Goal: Task Accomplishment & Management: Complete application form

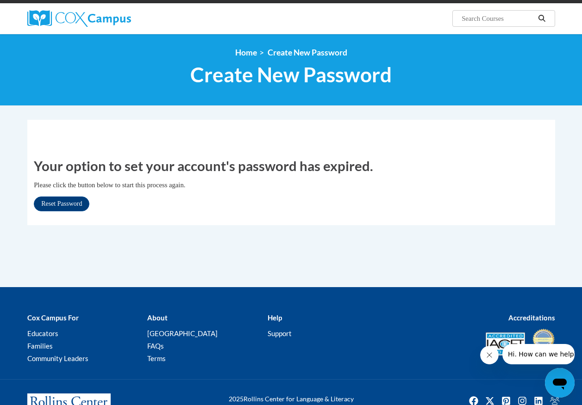
scroll to position [93, 0]
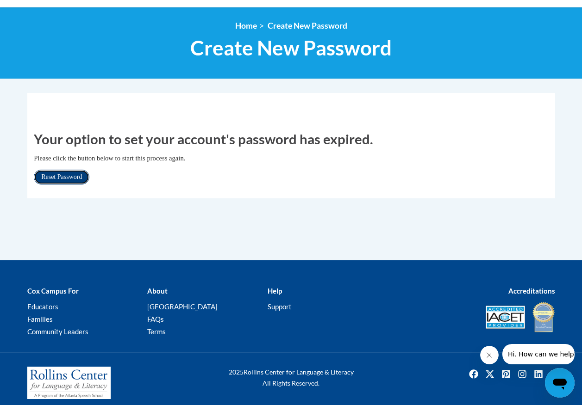
click at [75, 176] on link "Reset Password" at bounding box center [62, 177] width 56 height 15
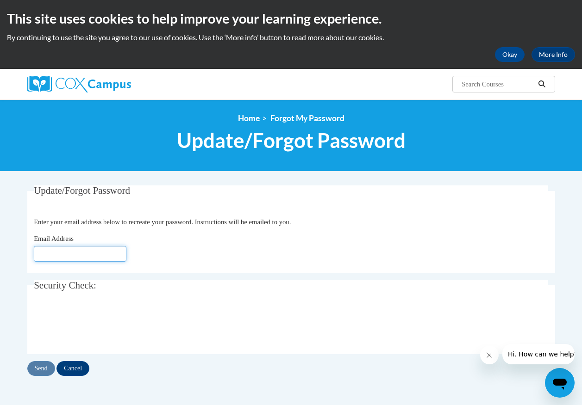
click at [45, 254] on input "Email Address" at bounding box center [80, 254] width 93 height 16
type input "[EMAIL_ADDRESS][DOMAIN_NAME]"
click at [37, 366] on input "Send" at bounding box center [41, 368] width 28 height 15
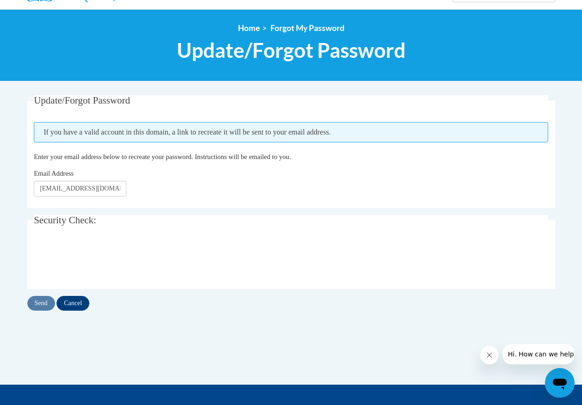
scroll to position [93, 0]
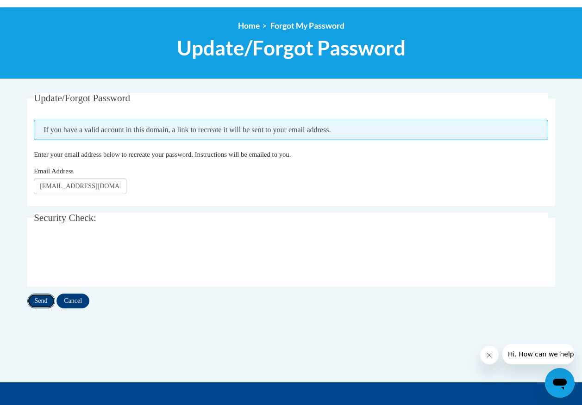
click at [48, 300] on input "Send" at bounding box center [41, 301] width 28 height 15
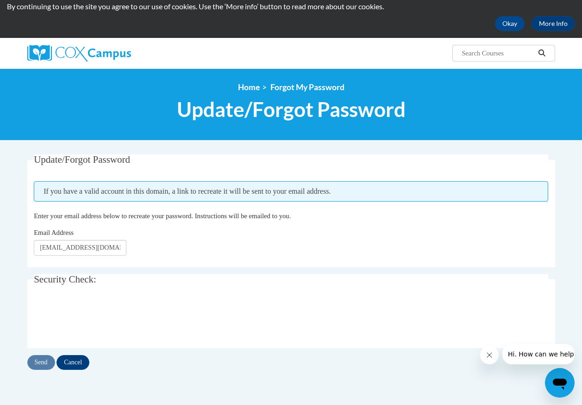
scroll to position [46, 0]
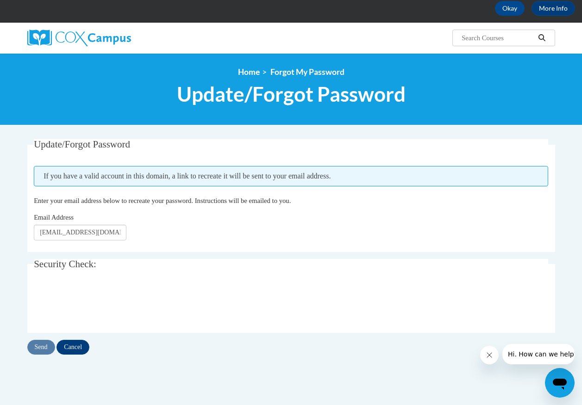
click at [530, 354] on span "Hi. How can we help?" at bounding box center [541, 354] width 69 height 7
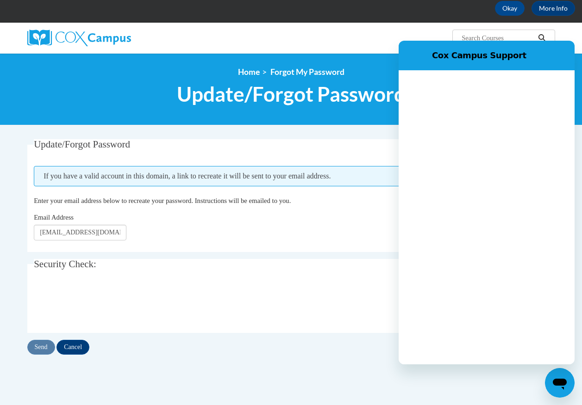
scroll to position [0, 0]
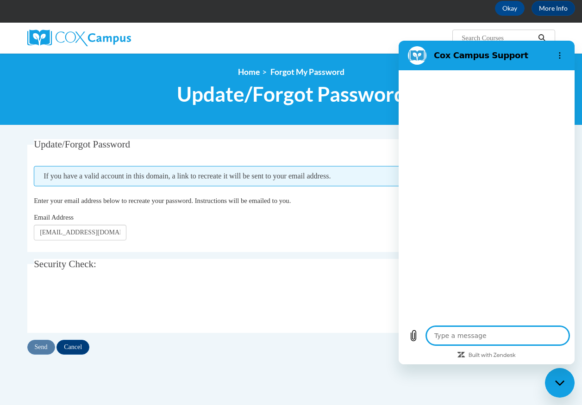
type textarea "x"
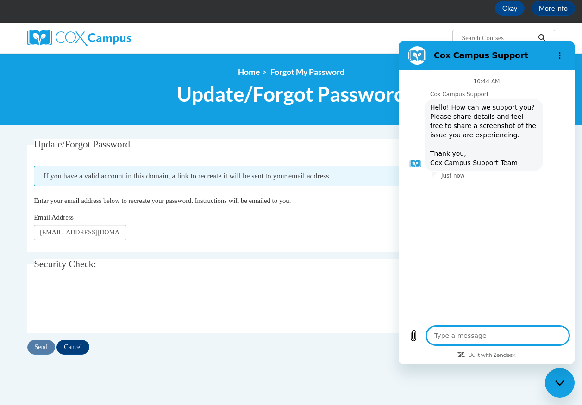
type textarea "h"
type textarea "x"
type textarea "hi"
type textarea "x"
type textarea "hi"
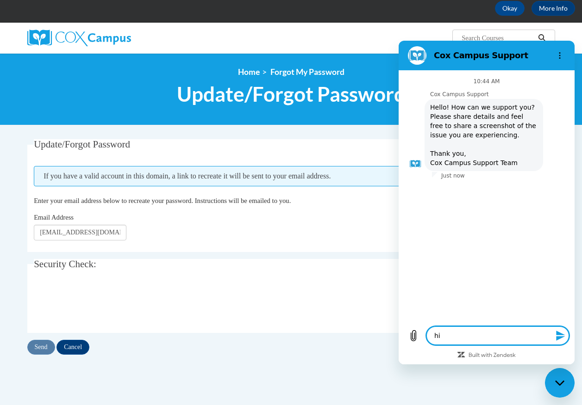
type textarea "x"
type textarea "hi i"
type textarea "x"
type textarea "hi im"
type textarea "x"
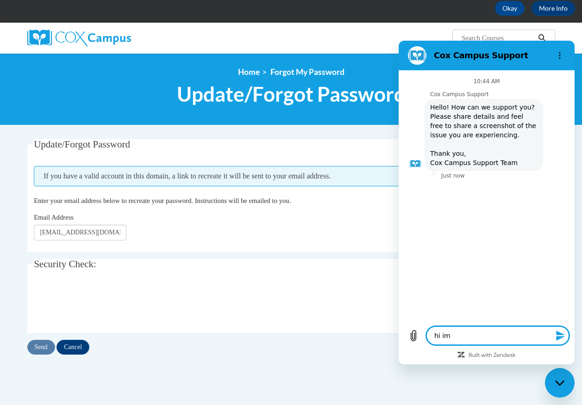
type textarea "hi im"
type textarea "x"
type textarea "hi im t"
type textarea "x"
type textarea "hi im tr"
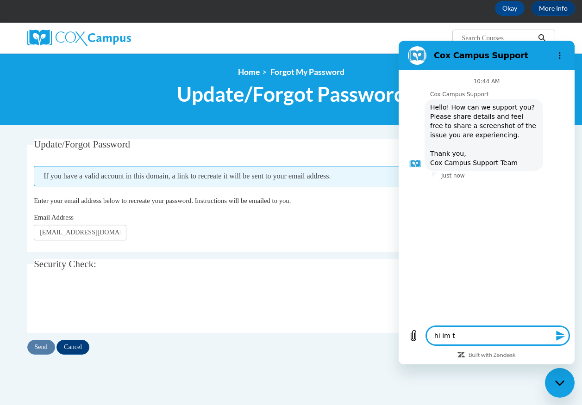
type textarea "x"
type textarea "hi im try"
type textarea "x"
type textarea "hi im tryi"
type textarea "x"
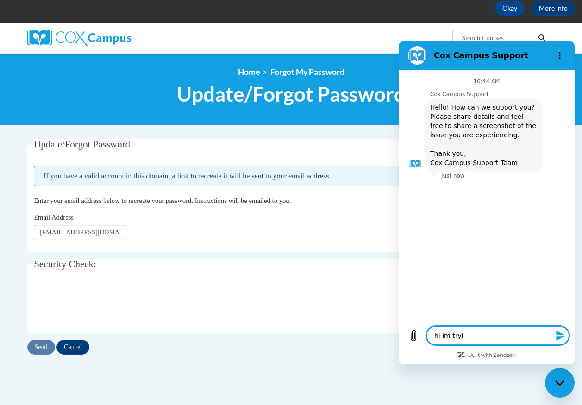
type textarea "hi im tryin"
type textarea "x"
type textarea "hi im trying"
type textarea "x"
type textarea "hi im trying"
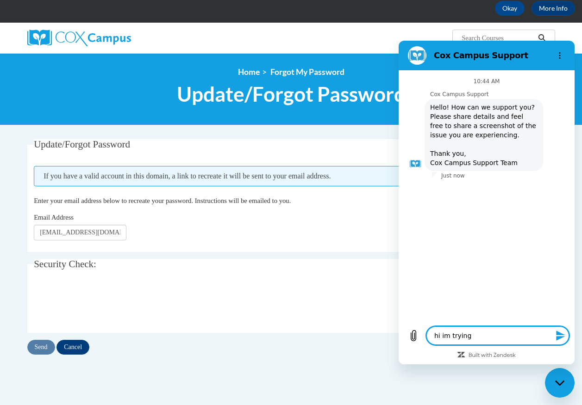
type textarea "x"
type textarea "hi im trying t"
type textarea "x"
type textarea "hi im trying to"
type textarea "x"
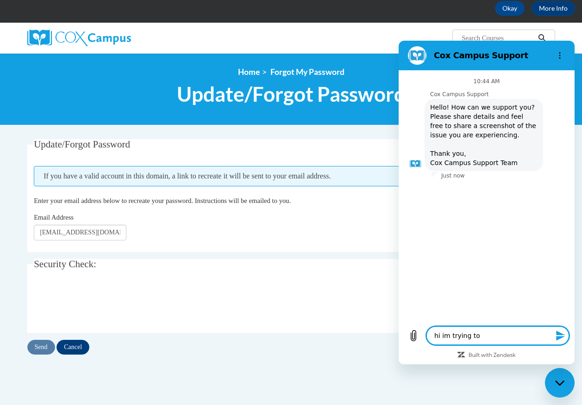
type textarea "hi im trying to"
type textarea "x"
type textarea "hi im trying to u"
type textarea "x"
type textarea "hi im trying to up"
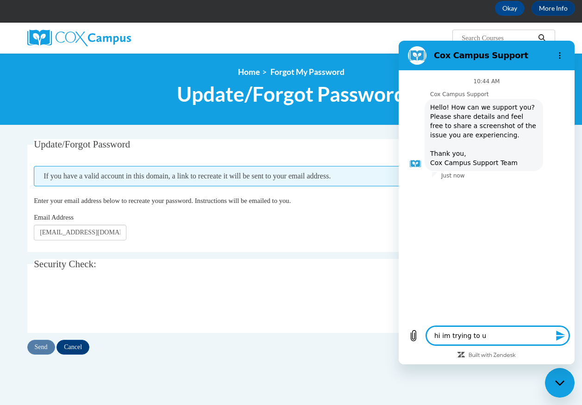
type textarea "x"
type textarea "hi im trying to upd"
type textarea "x"
type textarea "hi im trying to upda"
type textarea "x"
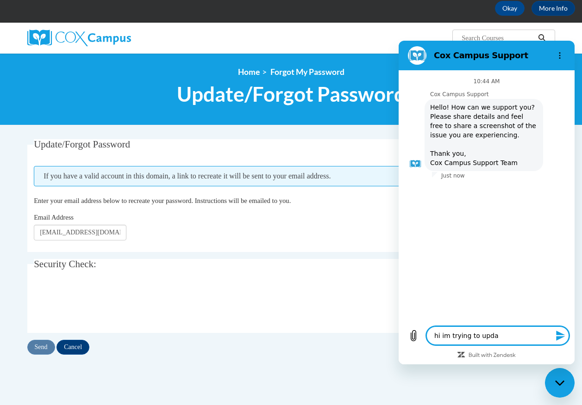
type textarea "hi im trying to updat"
type textarea "x"
type textarea "hi im trying to update"
type textarea "x"
type textarea "hi im trying to update"
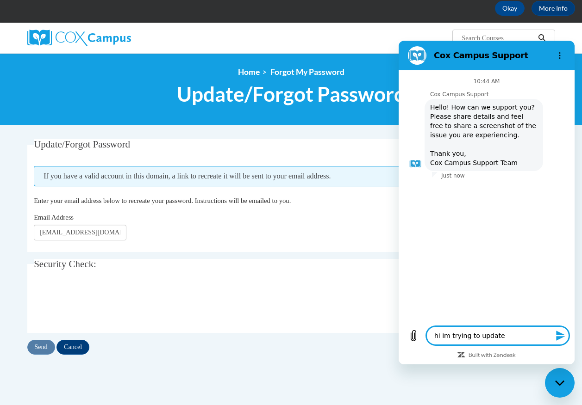
type textarea "x"
type textarea "hi im trying to update m"
type textarea "x"
type textarea "hi im trying to update my"
type textarea "x"
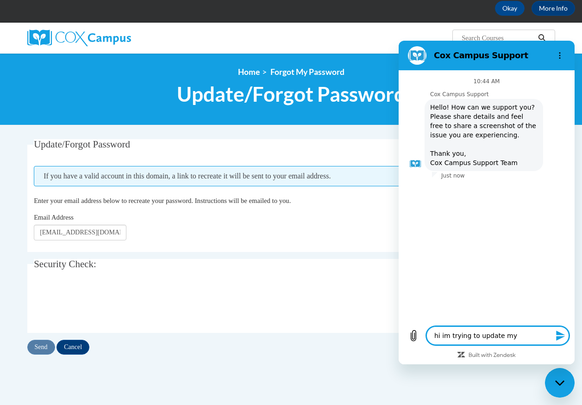
type textarea "hi im trying to update my"
type textarea "x"
type textarea "hi im trying to update my p"
type textarea "x"
type textarea "hi im trying to update my pa"
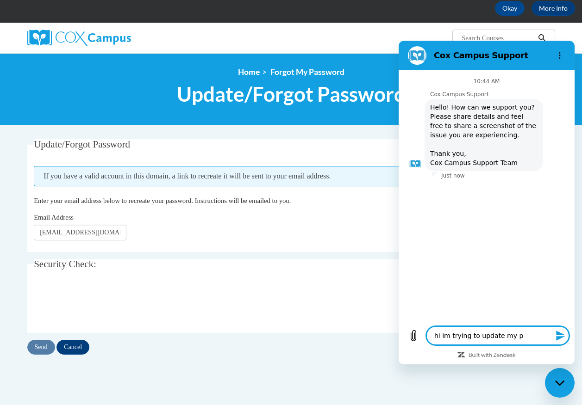
type textarea "x"
type textarea "hi im trying to update my pas"
type textarea "x"
type textarea "hi im trying to update my pass"
type textarea "x"
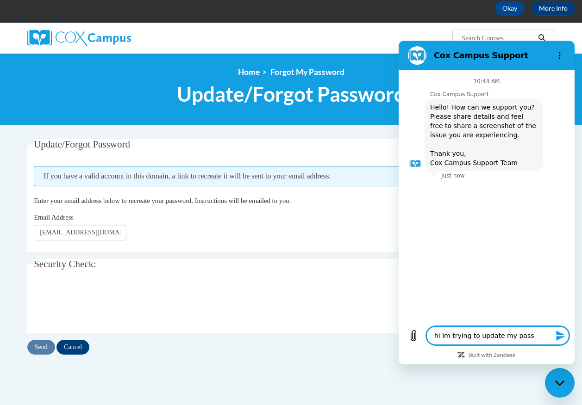
type textarea "hi im trying to update my passw"
type textarea "x"
type textarea "hi im trying to update my passwo"
type textarea "x"
type textarea "hi im trying to update my passwor"
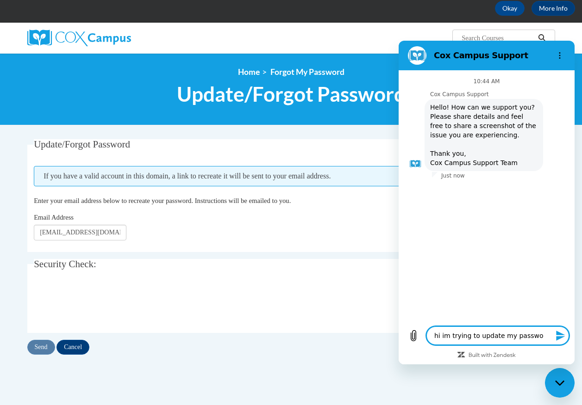
type textarea "x"
type textarea "hi im trying to update my password"
type textarea "x"
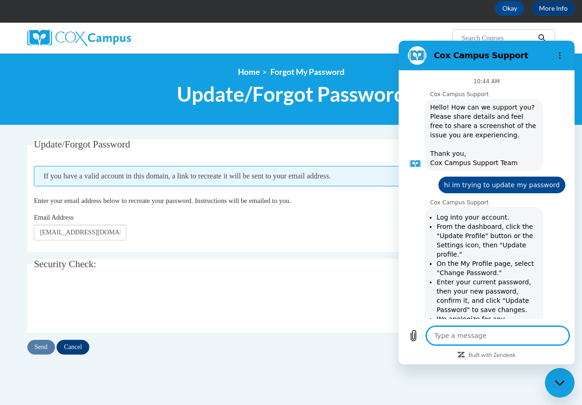
type textarea "x"
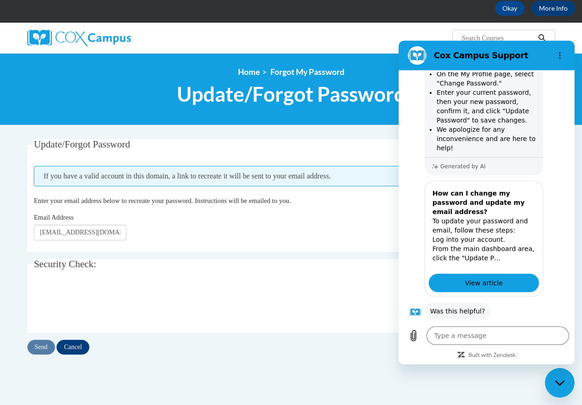
scroll to position [213, 0]
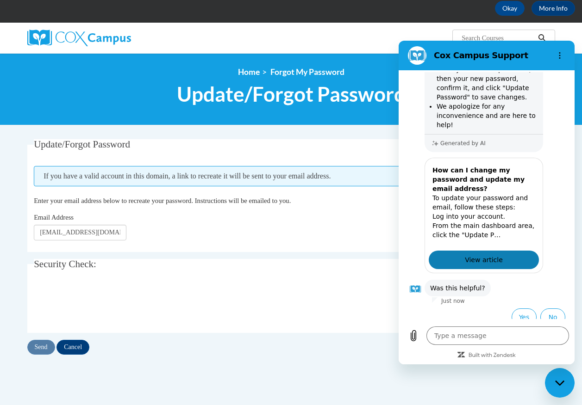
click at [477, 255] on span "View article" at bounding box center [484, 260] width 38 height 11
type textarea "x"
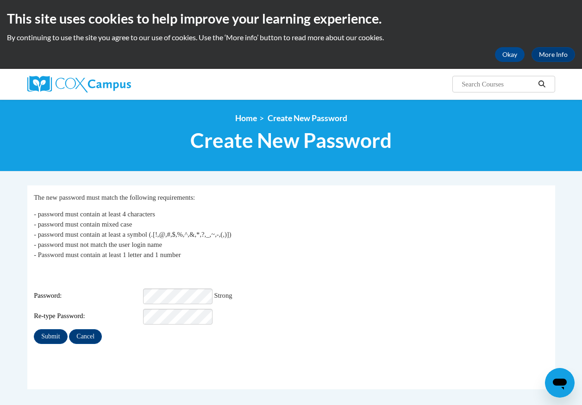
click at [312, 273] on div "Login: Jlekenta@MHC.net Password: Strong Re-type Password:" at bounding box center [291, 296] width 514 height 58
click at [34, 329] on input "Submit" at bounding box center [50, 336] width 33 height 15
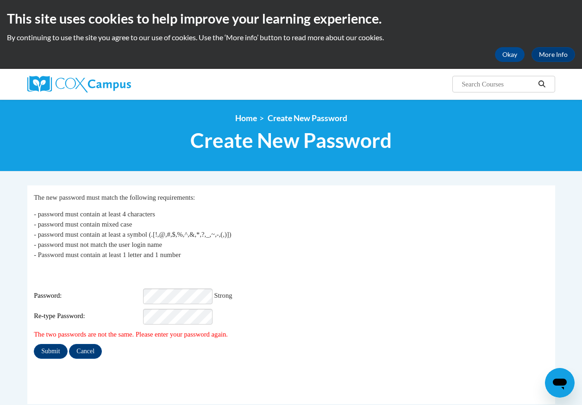
click at [279, 263] on div "My Password The new password must match the following requirements: - password …" at bounding box center [291, 275] width 514 height 167
click at [310, 289] on div "Password: Strong" at bounding box center [291, 297] width 514 height 16
click at [56, 348] on input "Submit" at bounding box center [50, 351] width 33 height 15
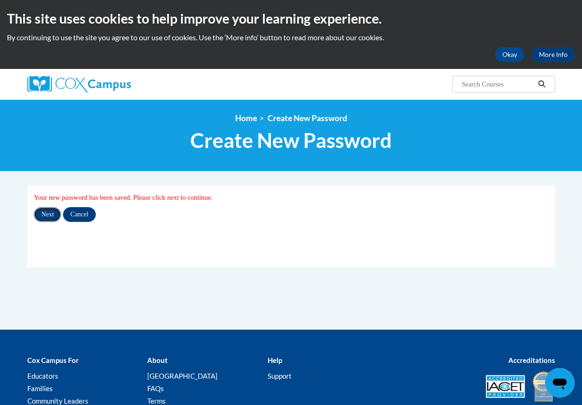
click at [50, 211] on input "Next" at bounding box center [47, 214] width 27 height 15
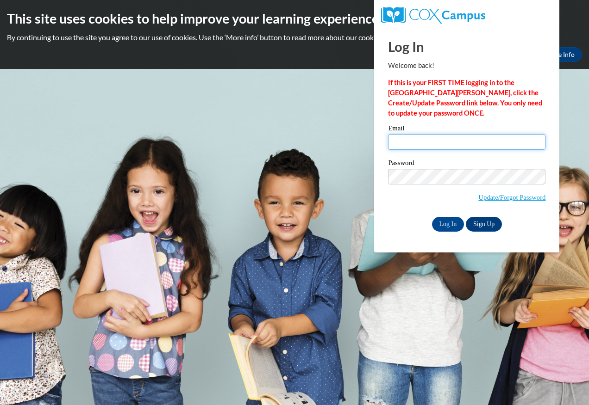
click at [446, 143] on input "Email" at bounding box center [466, 142] width 157 height 16
click at [404, 141] on input "Email" at bounding box center [466, 142] width 157 height 16
type input "[EMAIL_ADDRESS][DOMAIN_NAME]"
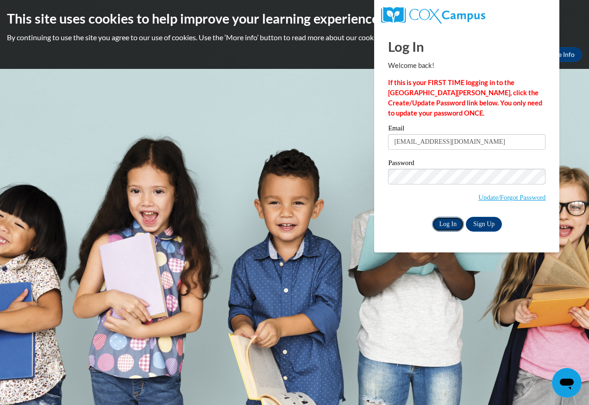
click at [446, 225] on input "Log In" at bounding box center [448, 224] width 32 height 15
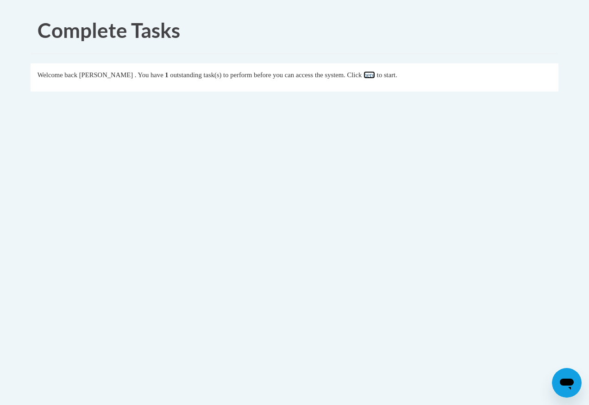
click at [375, 75] on link "here" at bounding box center [369, 74] width 12 height 7
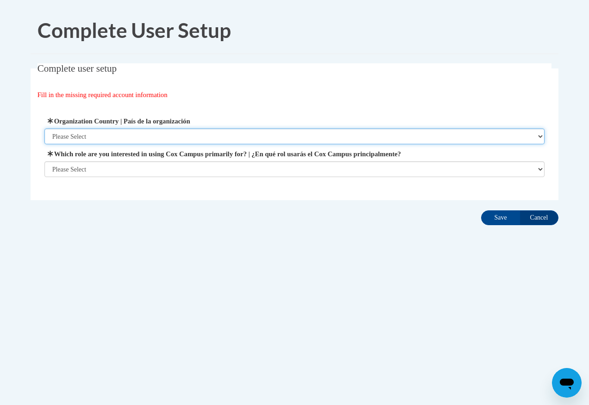
click at [542, 136] on select "Please Select [GEOGRAPHIC_DATA] | [GEOGRAPHIC_DATA] Outside of [GEOGRAPHIC_DATA…" at bounding box center [294, 137] width 500 height 16
select select "ad49bcad-a171-4b2e-b99c-48b446064914"
click at [44, 129] on select "Please Select United States | Estados Unidos Outside of the United States | Fue…" at bounding box center [294, 137] width 500 height 16
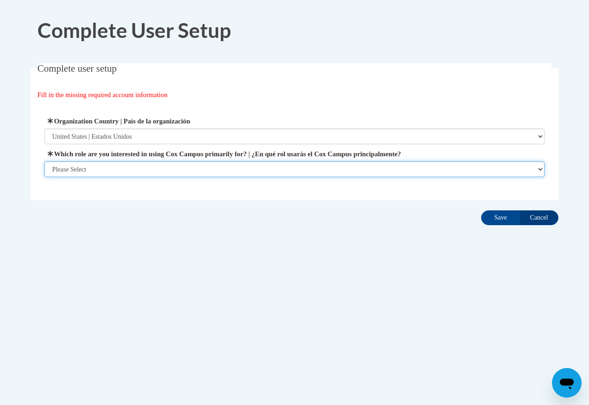
click at [540, 168] on select "Please Select College/University | Colegio/Universidad Community/Nonprofit Part…" at bounding box center [294, 169] width 500 height 16
select select "fbf2d438-af2f-41f8-98f1-81c410e29de3"
click at [44, 177] on select "Please Select College/University | Colegio/Universidad Community/Nonprofit Part…" at bounding box center [294, 169] width 500 height 16
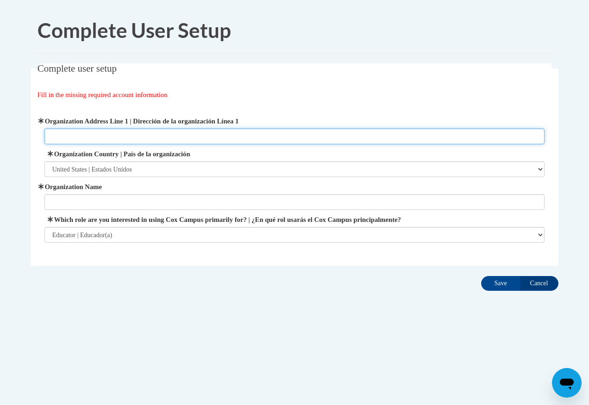
click at [176, 134] on input "Organization Address Line 1 | Dirección de la organización Línea 1" at bounding box center [294, 137] width 500 height 16
type input "1105 Sixth Street Traverse City, MI 49686"
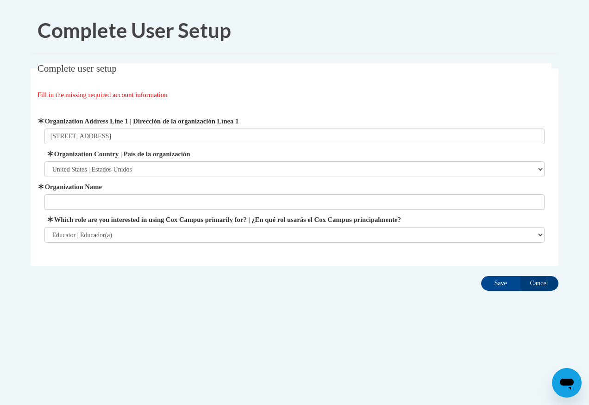
click at [132, 183] on label "Organization Name" at bounding box center [294, 187] width 500 height 10
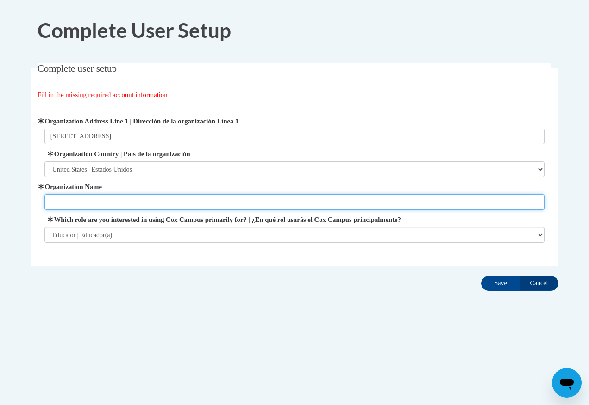
click at [132, 194] on input "Organization Name" at bounding box center [294, 202] width 500 height 16
type input "Munson Healthcare"
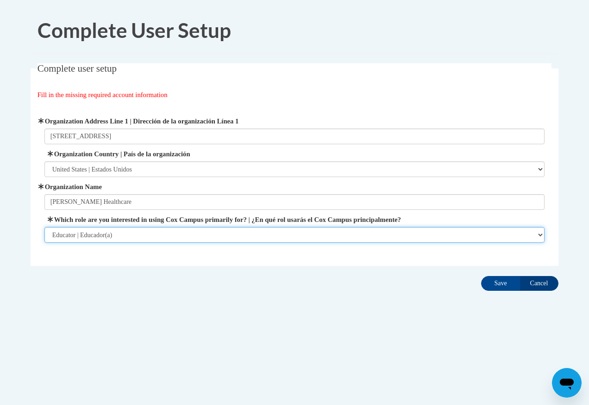
click at [540, 235] on select "Please Select College/University | Colegio/Universidad Community/Nonprofit Part…" at bounding box center [294, 235] width 500 height 16
click at [44, 227] on select "Please Select College/University | Colegio/Universidad Community/Nonprofit Part…" at bounding box center [294, 235] width 500 height 16
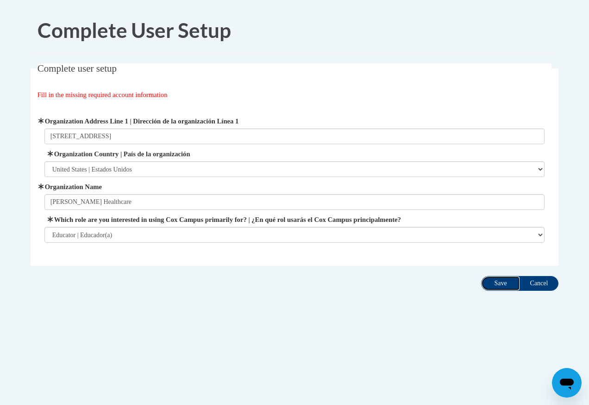
click at [501, 284] on input "Save" at bounding box center [500, 283] width 39 height 15
